Goal: Navigation & Orientation: Go to known website

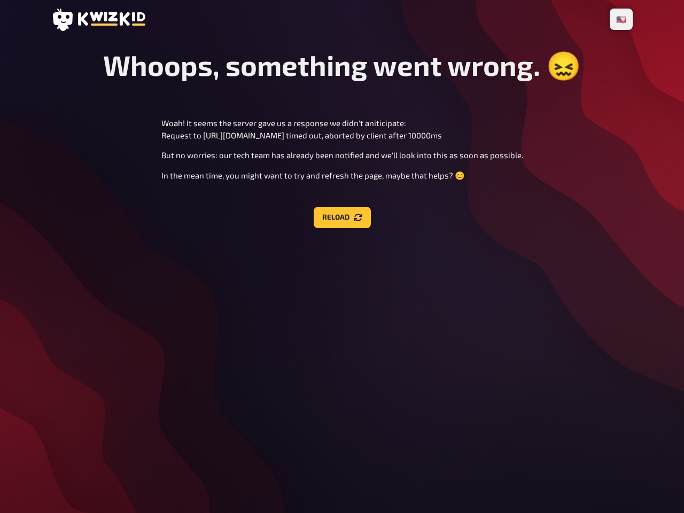
click at [342, 257] on div "🇩🇪 Deutsch 🇺🇸 English 🇳🇱 Nederlands Whoops, something went wrong. 😖 Woah! It se…" at bounding box center [342, 256] width 599 height 513
click at [623, 19] on li "🇺🇸 English" at bounding box center [621, 19] width 19 height 17
click at [342, 220] on button "Reload" at bounding box center [342, 217] width 57 height 21
